Goal: Task Accomplishment & Management: Use online tool/utility

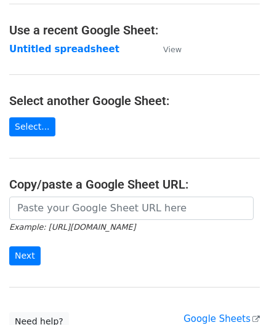
scroll to position [62, 0]
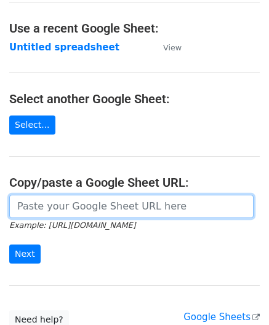
click at [61, 202] on input "url" at bounding box center [131, 206] width 244 height 23
paste input "https://docs.google.com/spreadsheets/d/1bRSAEWKQ6FwrblUgOK5A92uX1rgrTzwFMcjCAt2…"
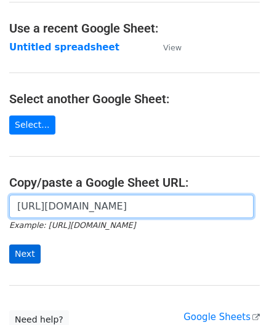
type input "https://docs.google.com/spreadsheets/d/1bRSAEWKQ6FwrblUgOK5A92uX1rgrTzwFMcjCAt2…"
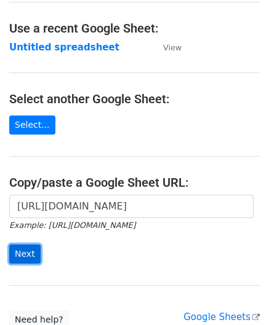
click at [22, 249] on input "Next" at bounding box center [24, 254] width 31 height 19
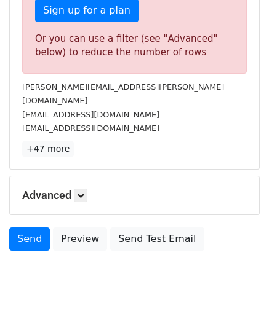
scroll to position [415, 0]
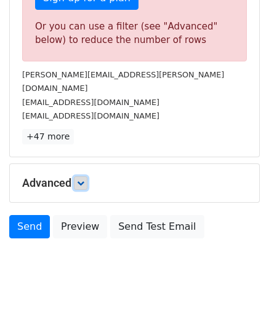
drag, startPoint x: 81, startPoint y: 168, endPoint x: 88, endPoint y: 168, distance: 6.8
click at [81, 180] on icon at bounding box center [80, 183] width 7 height 7
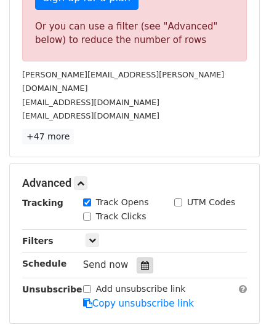
click at [143, 258] on div at bounding box center [145, 266] width 17 height 16
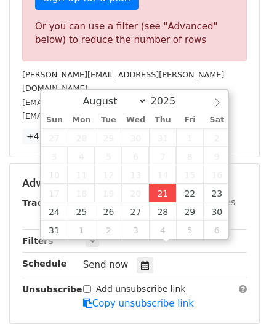
type input "[DATE] 12:00"
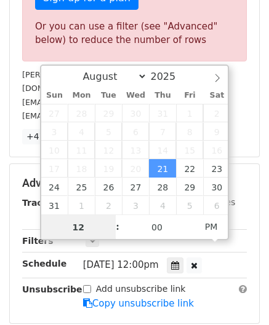
paste input "7"
type input "7"
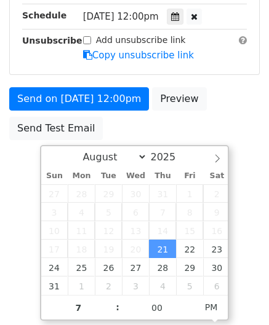
type input "[DATE] 19:00"
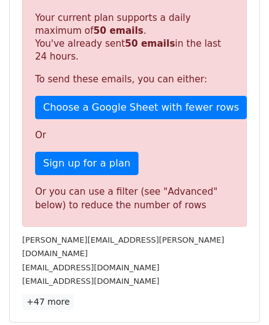
scroll to position [564, 0]
